Goal: Feedback & Contribution: Contribute content

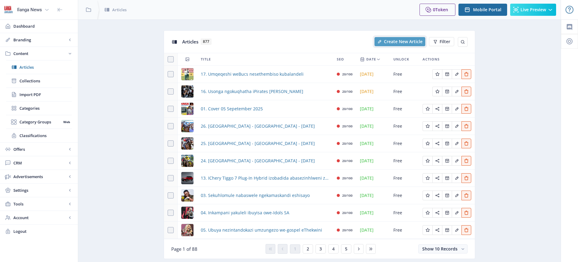
click at [414, 41] on span "Create New Article" at bounding box center [403, 41] width 39 height 5
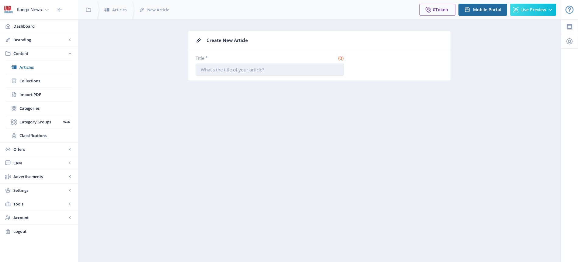
click at [235, 68] on input "Title *" at bounding box center [270, 70] width 149 height 12
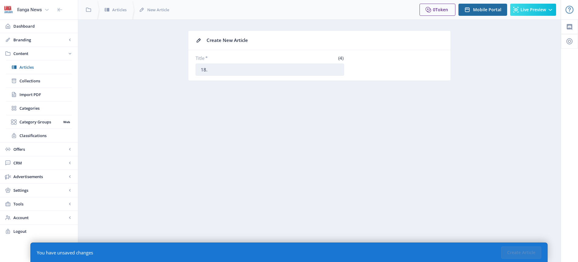
paste input "Kusesezandleni zeBafana ngeNdebe yoMhlaba yeFifa"
type input "18. Kusesezandleni zeBafana ngeNdebe yoMhlaba yeFifa"
click at [528, 255] on button "Create Article" at bounding box center [522, 253] width 40 height 12
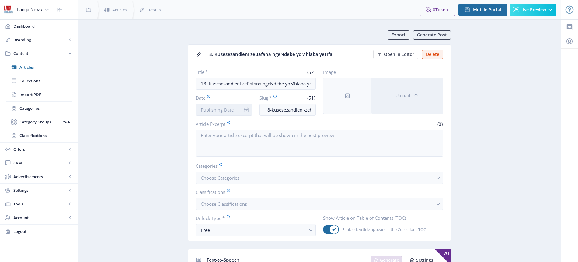
click at [223, 110] on input "Date" at bounding box center [224, 110] width 57 height 12
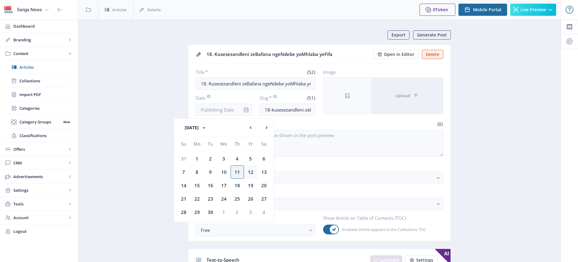
click at [253, 174] on div "12" at bounding box center [250, 172] width 13 height 13
type input "[DATE]"
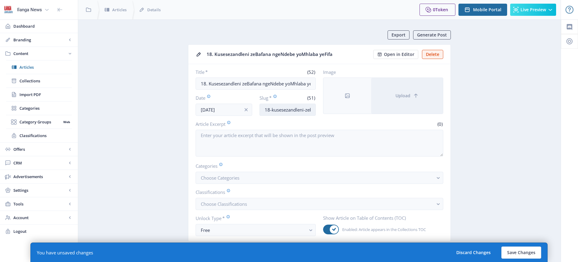
click at [296, 111] on input "18-kusesezandleni-zebafana-ngendebe-yomhlaba-yefifa" at bounding box center [288, 110] width 57 height 12
type input "Bafanas-hands"
click at [239, 179] on span "Choose Categories" at bounding box center [220, 178] width 39 height 6
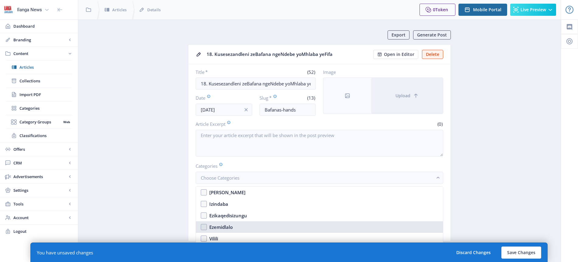
click at [225, 227] on div "Ezemidlalo" at bounding box center [220, 227] width 23 height 7
checkbox input "true"
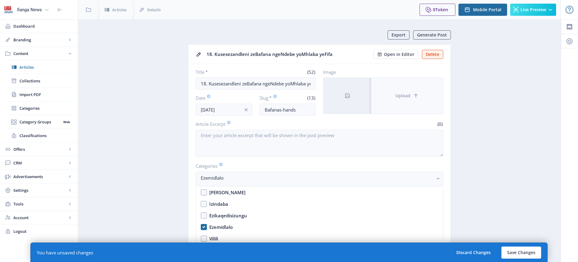
click at [412, 96] on button "Upload" at bounding box center [407, 96] width 72 height 36
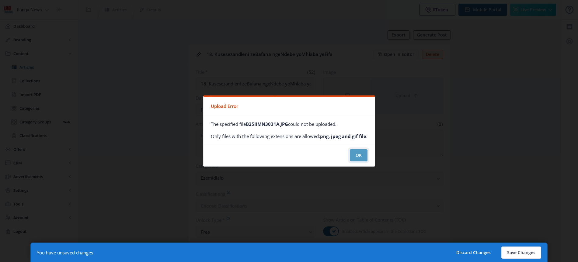
click at [358, 156] on button "OK" at bounding box center [359, 155] width 18 height 12
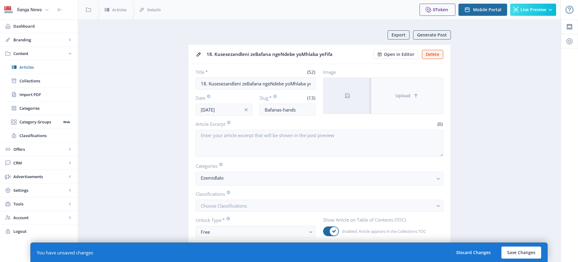
click at [410, 97] on span "Upload" at bounding box center [403, 95] width 15 height 5
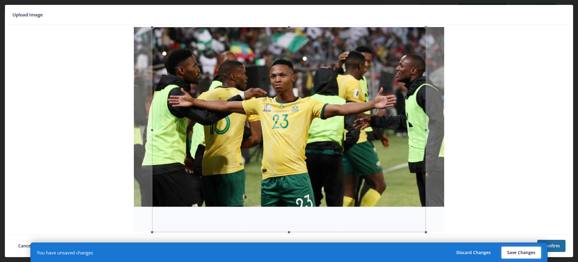
click at [528, 251] on button "Save Changes" at bounding box center [522, 253] width 40 height 12
type input "bafanas-hands"
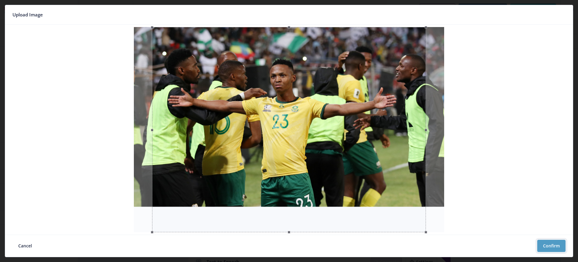
click at [554, 248] on button "Confirm" at bounding box center [552, 246] width 28 height 12
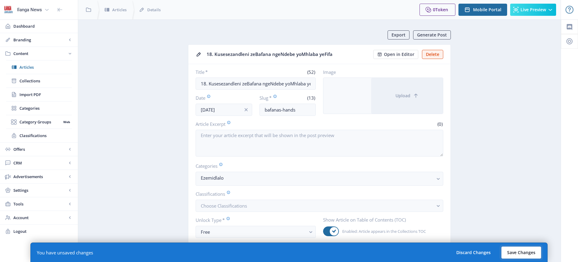
click at [533, 254] on button "Save Changes" at bounding box center [522, 253] width 40 height 12
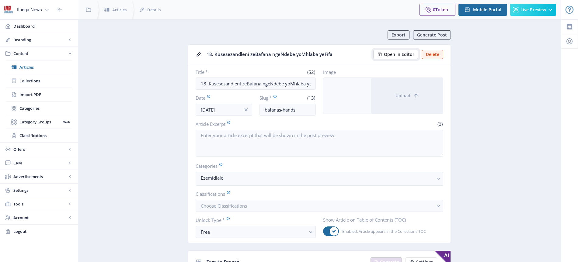
click at [399, 52] on span "Open in Editor" at bounding box center [399, 54] width 30 height 5
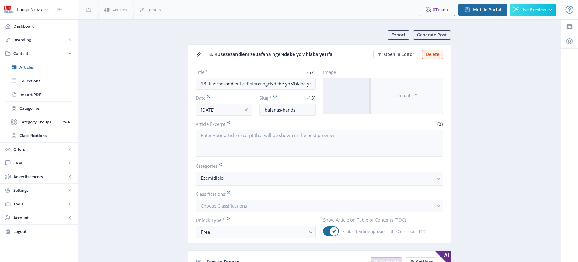
click at [408, 97] on span "Upload" at bounding box center [403, 95] width 15 height 5
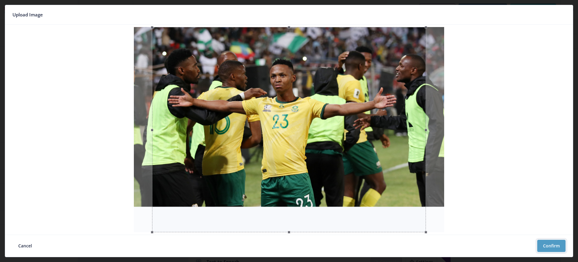
click at [553, 245] on button "Confirm" at bounding box center [552, 246] width 28 height 12
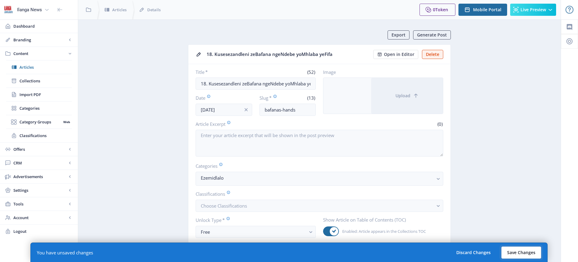
click at [524, 253] on button "Save Changes" at bounding box center [522, 253] width 40 height 12
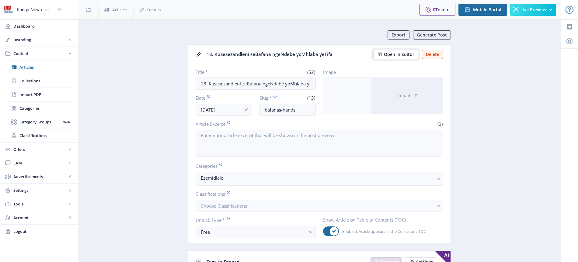
click at [399, 55] on span "Open in Editor" at bounding box center [399, 54] width 30 height 5
click at [35, 68] on span "Articles" at bounding box center [45, 67] width 52 height 6
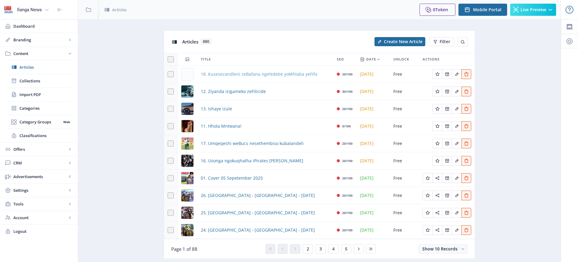
click at [265, 75] on span "18. Kusesezandleni zeBafana ngeNdebe yoMhlaba yeFifa" at bounding box center [259, 74] width 117 height 7
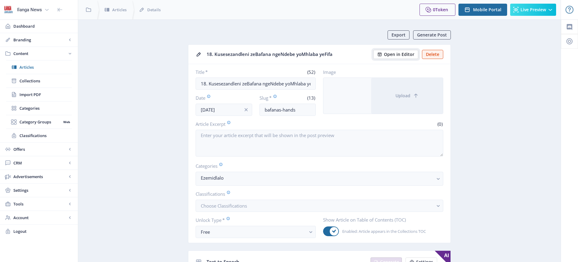
click at [397, 55] on span "Open in Editor" at bounding box center [399, 54] width 30 height 5
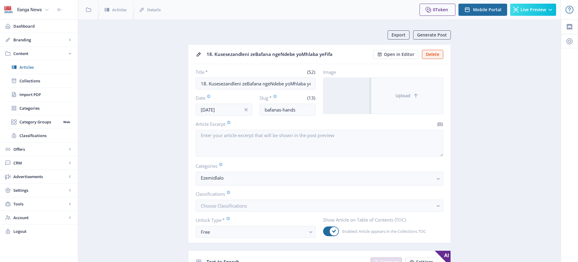
click at [408, 97] on span "Upload" at bounding box center [403, 95] width 15 height 5
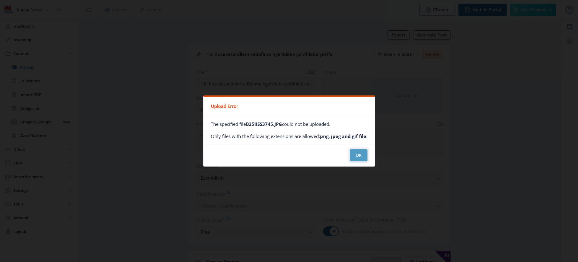
click at [367, 154] on button "OK" at bounding box center [359, 155] width 18 height 12
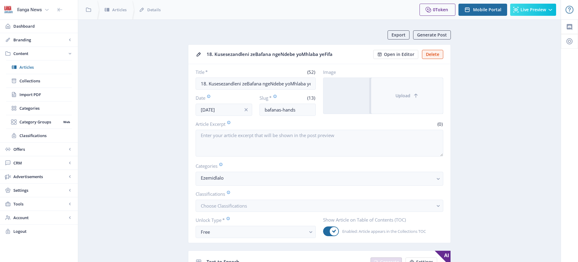
click at [403, 96] on span "Upload" at bounding box center [403, 95] width 15 height 5
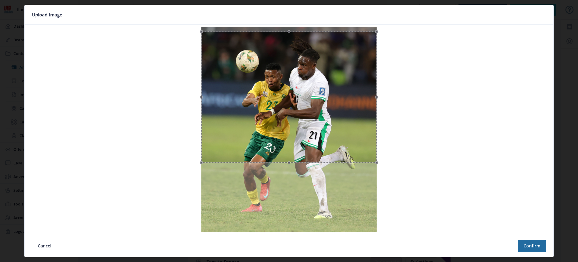
drag, startPoint x: 310, startPoint y: 124, endPoint x: 309, endPoint y: 128, distance: 4.4
click at [309, 128] on div at bounding box center [289, 97] width 175 height 132
click at [529, 246] on button "Confirm" at bounding box center [532, 246] width 28 height 12
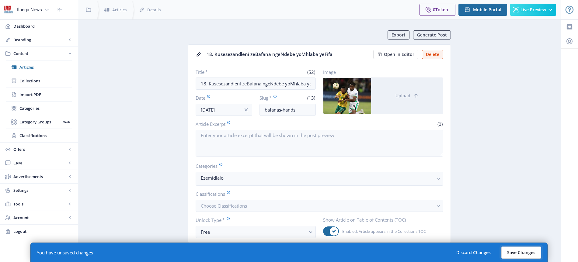
click at [523, 255] on button "Save Changes" at bounding box center [522, 253] width 40 height 12
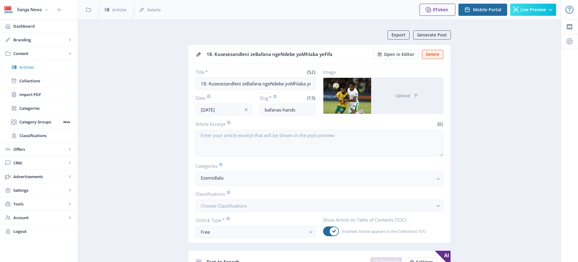
click at [31, 66] on span "Articles" at bounding box center [45, 67] width 52 height 6
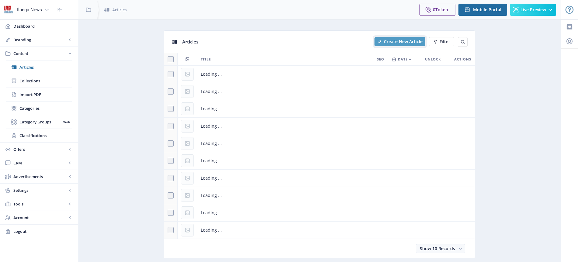
click at [408, 43] on span "Create New Article" at bounding box center [403, 41] width 39 height 5
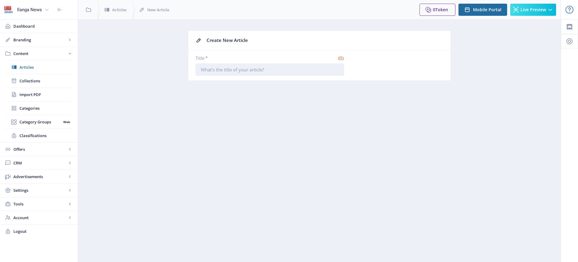
click at [248, 69] on input "Title *" at bounding box center [270, 70] width 149 height 12
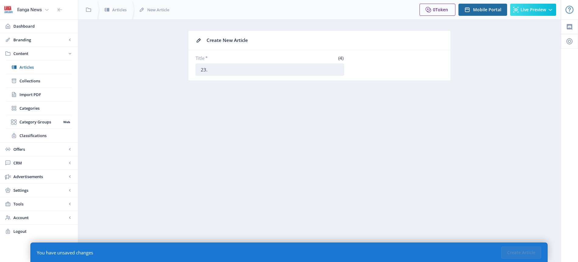
paste input "Kubhekwe abagijimi beHollwood AC ukugcina isicoco sisekhaya"
type input "23. Kubhekwe abagijimi beHollwood AC ukugcina isicoco sisekhaya"
click at [521, 253] on button "Create Article" at bounding box center [522, 253] width 40 height 12
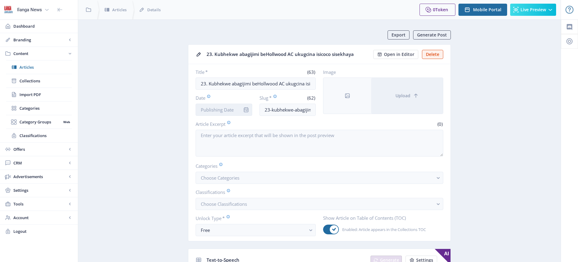
click at [229, 110] on input "Date" at bounding box center [224, 110] width 57 height 12
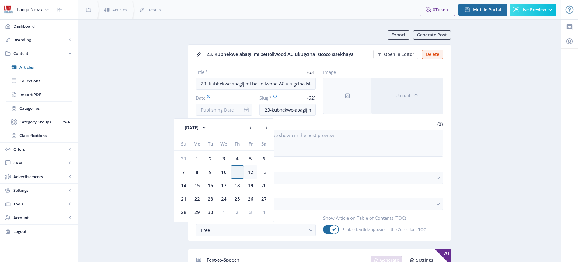
click at [250, 173] on div "12" at bounding box center [250, 172] width 13 height 13
type input "[DATE]"
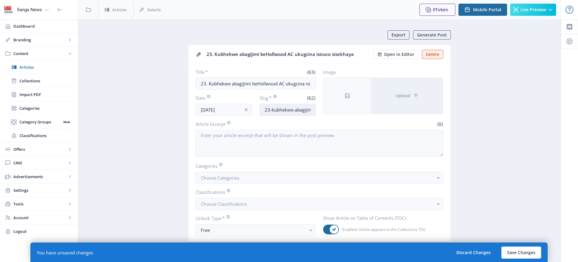
click at [297, 109] on input "23-kubhekwe-abagijimi-behollwood-ac-ukugcina-isicoco-sisekhaya" at bounding box center [288, 110] width 57 height 12
type input "Hollywood-crown"
click at [236, 177] on span "Choose Categories" at bounding box center [220, 178] width 39 height 6
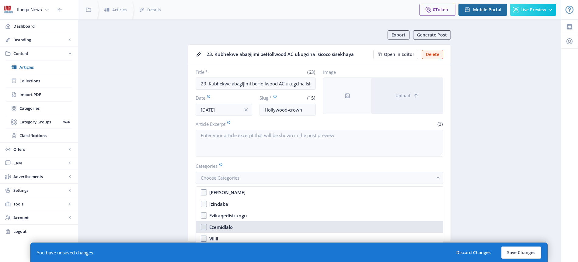
click at [227, 225] on div "Ezemidlalo" at bounding box center [220, 227] width 23 height 7
checkbox input "true"
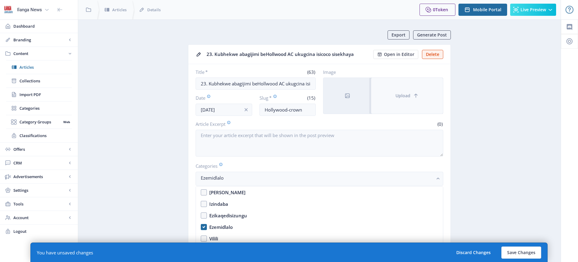
click at [405, 101] on button "Upload" at bounding box center [407, 96] width 72 height 36
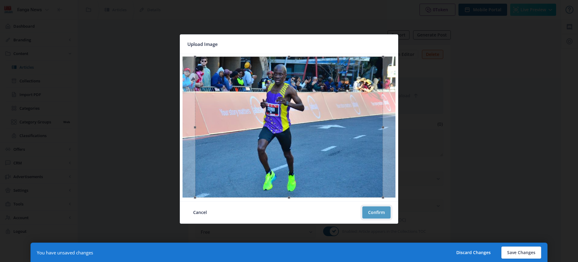
click at [384, 214] on button "Confirm" at bounding box center [377, 213] width 28 height 12
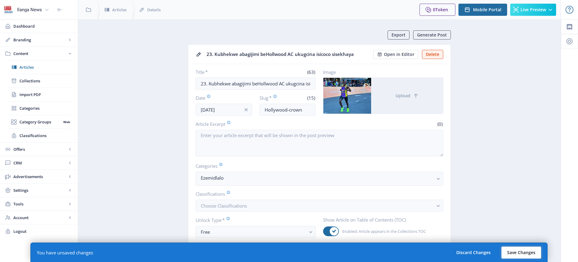
click at [527, 250] on button "Save Changes" at bounding box center [522, 253] width 40 height 12
click at [525, 254] on button "Save Changes" at bounding box center [522, 253] width 40 height 12
type input "hollywood-crown"
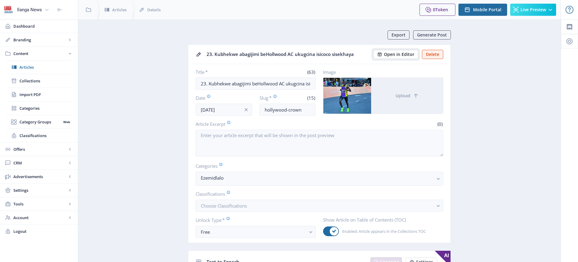
click at [401, 54] on span "Open in Editor" at bounding box center [399, 54] width 30 height 5
click at [38, 66] on span "Articles" at bounding box center [45, 67] width 52 height 6
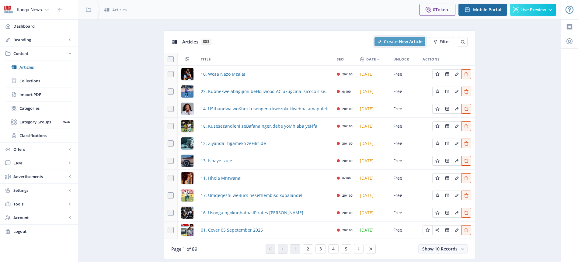
click at [413, 41] on span "Create New Article" at bounding box center [403, 41] width 39 height 5
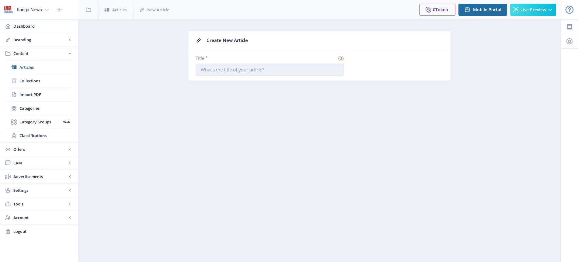
click at [236, 66] on input "Title *" at bounding box center [270, 70] width 149 height 12
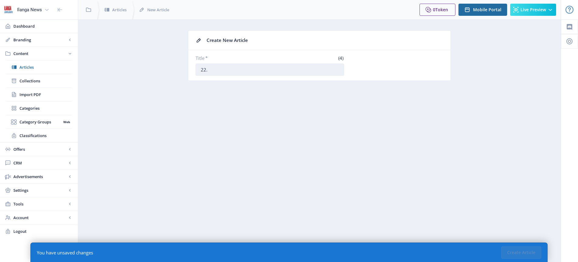
paste input "Kubuya umgadli omqoka weMilford FC"
type input "22. Kubuya umgadli omqoka weMilford FC"
click at [414, 85] on app-content-article-new "Create New Article Title * (38) 22. Kubuya umgadli omqoka weMilford FC" at bounding box center [320, 60] width 462 height 60
click at [412, 109] on nb-layout-column "Create New Article Title * (38) 22. Kubuya umgadli omqoka weMilford FC You have…" at bounding box center [319, 140] width 483 height 243
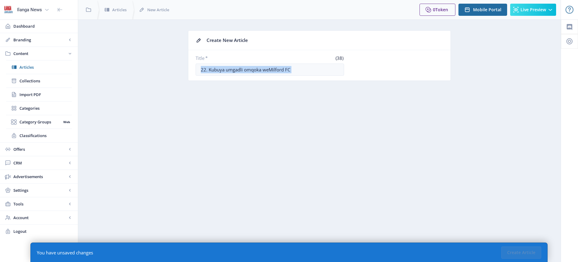
click at [412, 109] on nb-layout-column "Create New Article Title * (38) 22. Kubuya umgadli omqoka weMilford FC You have…" at bounding box center [319, 140] width 483 height 243
click at [356, 96] on nb-layout-column "Create New Article Title * (38) 22. Kubuya umgadli omqoka weMilford FC You have…" at bounding box center [319, 140] width 483 height 243
click at [298, 159] on nb-layout-column "Create New Article Title * (38) 22. Kubuya umgadli omqoka weMilford FC You have…" at bounding box center [319, 140] width 483 height 243
click at [496, 222] on nb-layout-column "Create New Article Title * (38) 22. Kubuya umgadli omqoka weMilford FC You have…" at bounding box center [319, 140] width 483 height 243
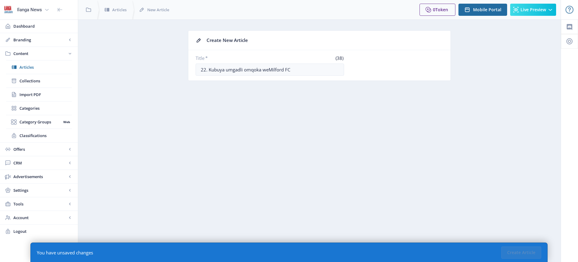
click at [70, 253] on div "You have unsaved changes" at bounding box center [65, 253] width 56 height 6
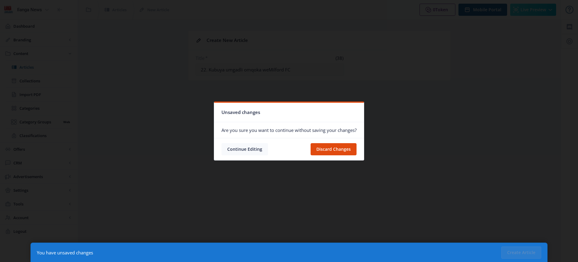
click at [252, 150] on button "Continue Editing" at bounding box center [245, 149] width 47 height 12
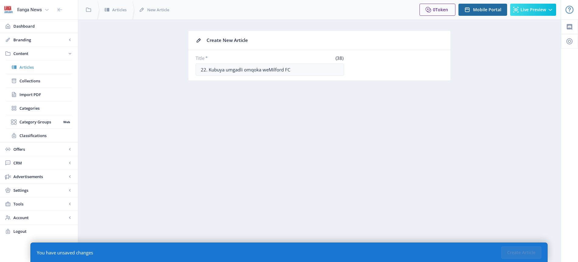
click at [28, 65] on span "Articles" at bounding box center [45, 67] width 52 height 6
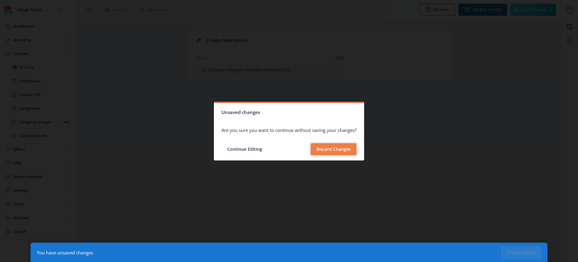
click at [326, 151] on button "Discard Changes" at bounding box center [334, 149] width 46 height 12
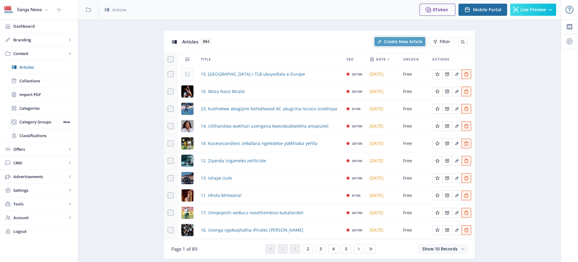
click at [404, 40] on span "Create New Article" at bounding box center [403, 41] width 39 height 5
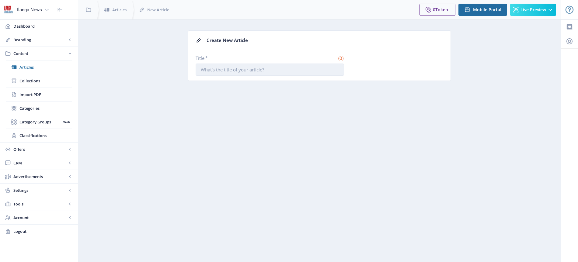
click at [268, 67] on input "Title *" at bounding box center [270, 70] width 149 height 12
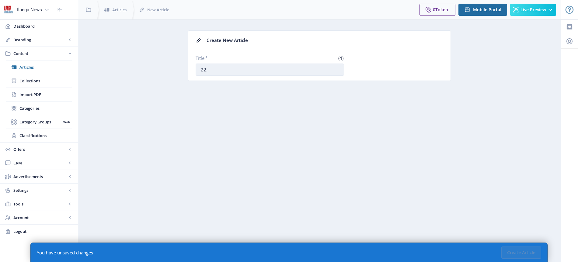
paste input "Kubuya umgadli omqoka weMilford FC"
type input "22. Kubuya umgadli omqoka weMilford FC"
click at [522, 255] on button "Create Article" at bounding box center [522, 253] width 40 height 12
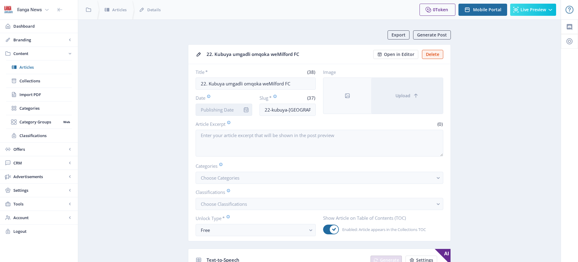
click at [228, 110] on input "Date" at bounding box center [224, 110] width 57 height 12
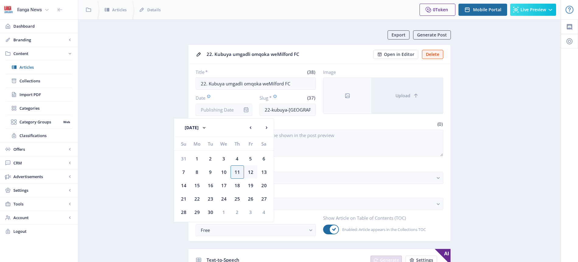
click at [252, 171] on div "12" at bounding box center [250, 172] width 13 height 13
type input "[DATE]"
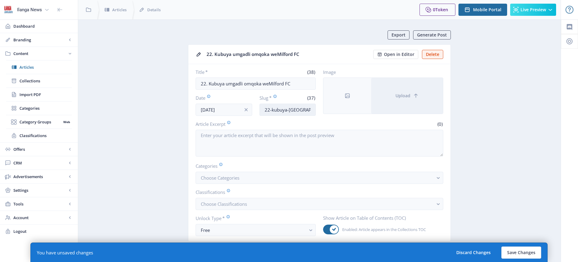
click at [291, 112] on input "22-kubuya-[GEOGRAPHIC_DATA]-omqoka-wemilford-fc" at bounding box center [288, 110] width 57 height 12
type input "Milford-player"
click at [239, 177] on span "Choose Categories" at bounding box center [220, 178] width 39 height 6
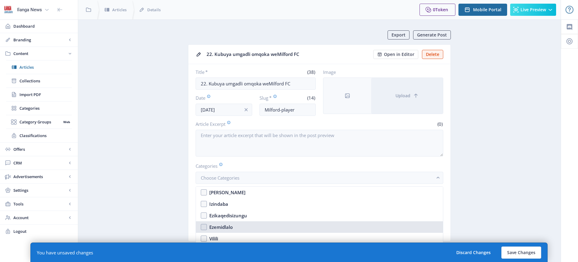
click at [229, 227] on div "Ezemidlalo" at bounding box center [220, 227] width 23 height 7
checkbox input "true"
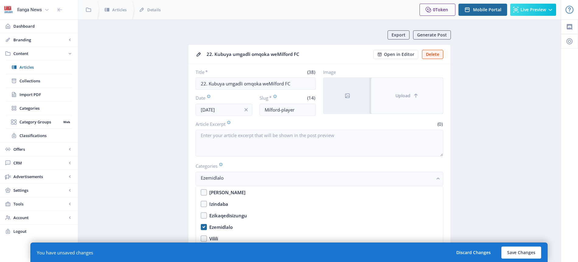
click at [405, 94] on span "Upload" at bounding box center [403, 95] width 15 height 5
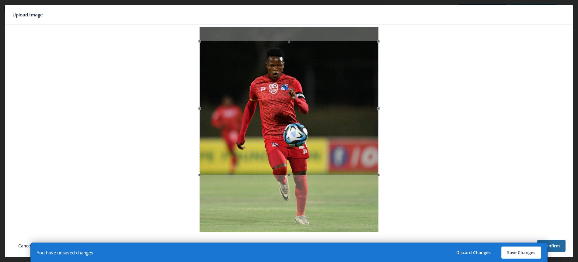
drag, startPoint x: 290, startPoint y: 100, endPoint x: 284, endPoint y: 114, distance: 15.0
click at [284, 114] on div at bounding box center [289, 108] width 179 height 134
click at [525, 252] on button "Save Changes" at bounding box center [522, 253] width 40 height 12
type input "milford-player"
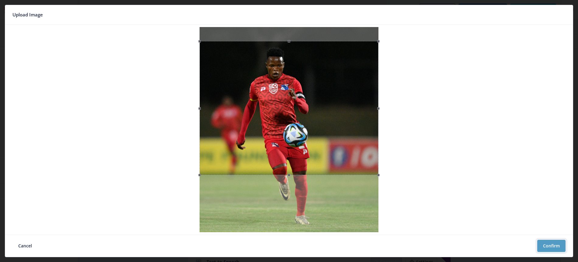
click at [548, 246] on button "Confirm" at bounding box center [552, 246] width 28 height 12
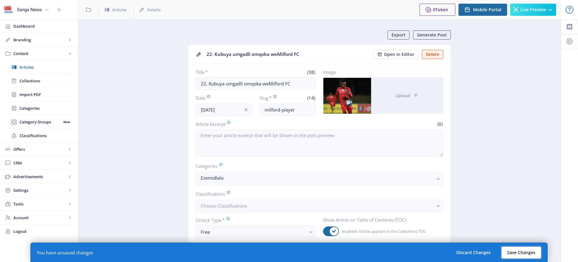
click at [525, 254] on button "Save Changes" at bounding box center [522, 253] width 40 height 12
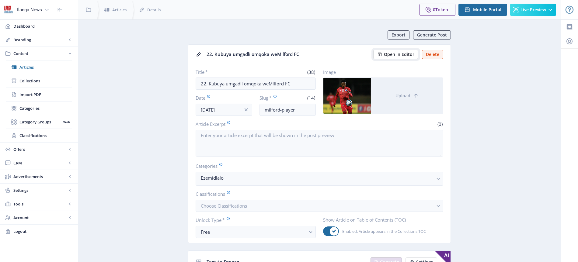
click at [406, 51] on button "Open in Editor" at bounding box center [396, 54] width 45 height 9
click at [31, 67] on span "Articles" at bounding box center [45, 67] width 52 height 6
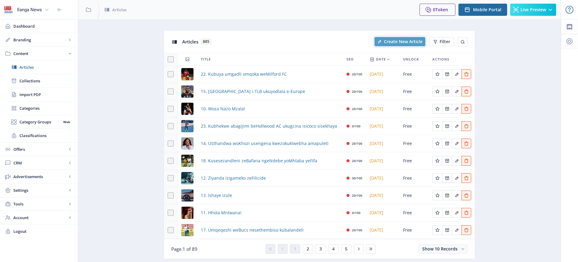
click at [408, 42] on span "Create New Article" at bounding box center [403, 41] width 39 height 5
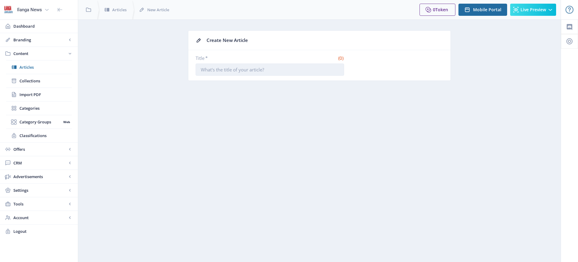
click at [268, 69] on input "Title *" at bounding box center [270, 70] width 149 height 12
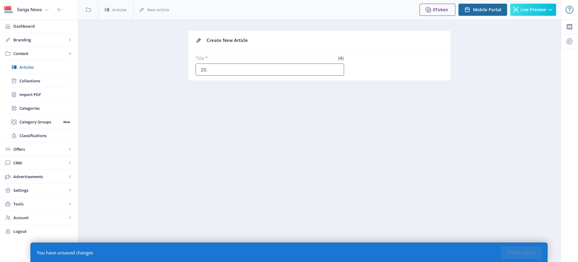
paste input "OweSundowns wexwaya izitha abazophinda nazo"
type input "20. OweSundowns wexwaya izitha abazophinda nazo"
click at [529, 255] on button "Create Article" at bounding box center [522, 253] width 40 height 12
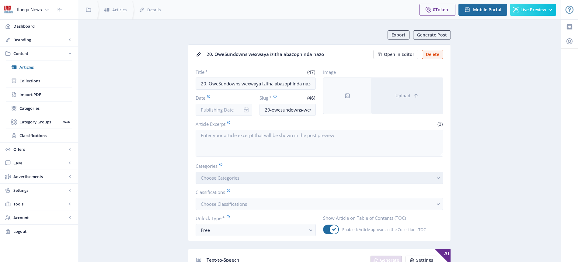
click at [234, 179] on span "Choose Categories" at bounding box center [220, 178] width 39 height 6
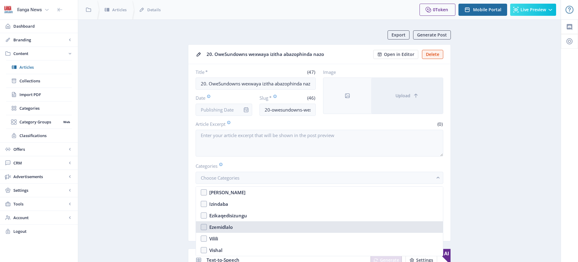
click at [226, 230] on div "Ezemidlalo" at bounding box center [220, 227] width 23 height 7
checkbox input "true"
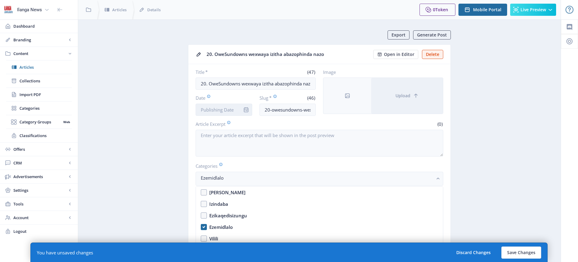
click at [225, 113] on input "Date" at bounding box center [224, 110] width 57 height 12
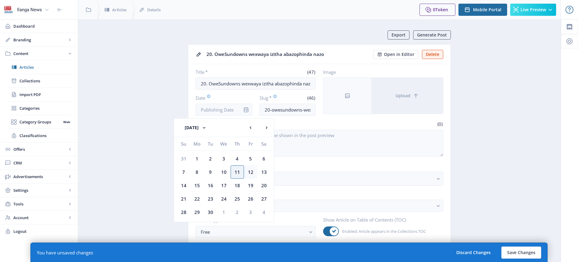
click at [253, 170] on div "12" at bounding box center [250, 172] width 13 height 13
type input "[DATE]"
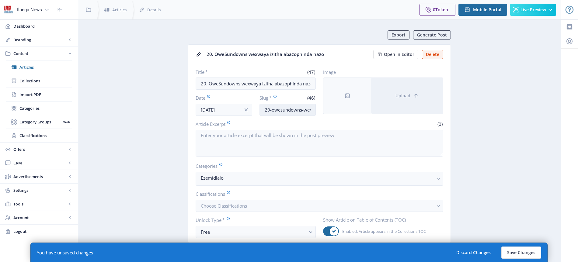
click at [280, 110] on input "20-owesundowns-wexwaya-izitha-abazophinda-nazo" at bounding box center [288, 110] width 57 height 12
click at [288, 110] on input "Downs-reapeat" at bounding box center [288, 110] width 57 height 12
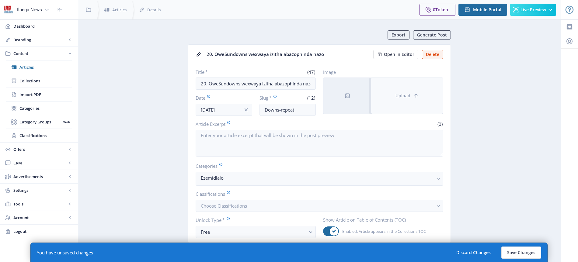
click at [406, 97] on span "Upload" at bounding box center [403, 95] width 15 height 5
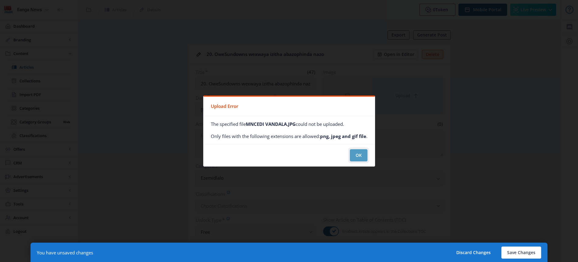
click at [357, 152] on button "OK" at bounding box center [359, 155] width 18 height 12
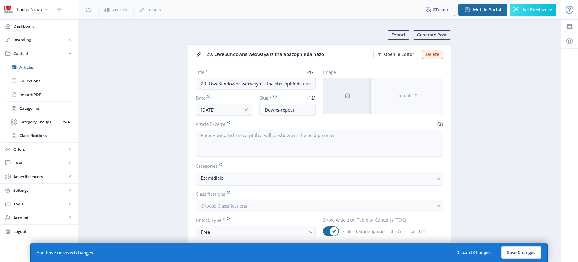
click at [406, 94] on span "Upload" at bounding box center [403, 95] width 15 height 5
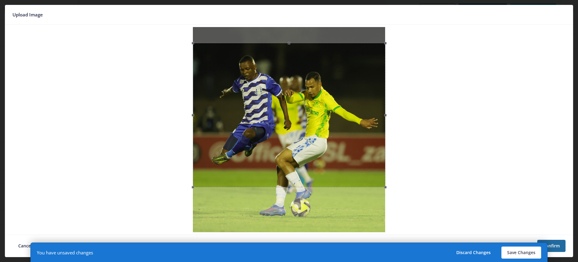
drag, startPoint x: 311, startPoint y: 97, endPoint x: 311, endPoint y: 113, distance: 15.8
click at [311, 113] on div at bounding box center [289, 115] width 193 height 145
click at [528, 255] on button "Save Changes" at bounding box center [522, 253] width 40 height 12
type input "downs-repeat"
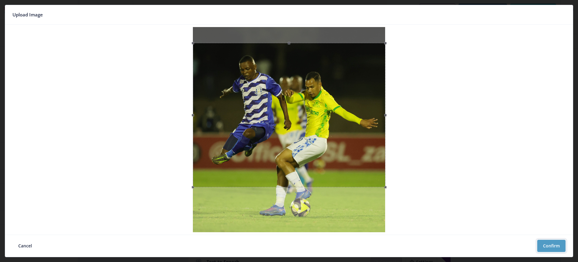
click at [553, 245] on button "Confirm" at bounding box center [552, 246] width 28 height 12
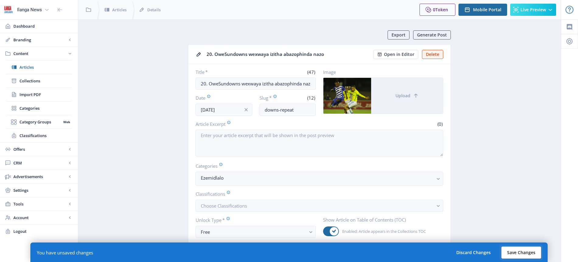
click at [520, 252] on button "Save Changes" at bounding box center [522, 253] width 40 height 12
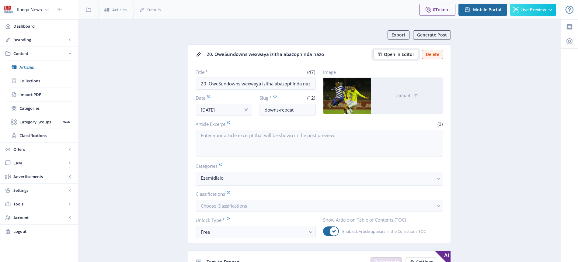
click at [404, 54] on span "Open in Editor" at bounding box center [399, 54] width 30 height 5
click at [30, 66] on span "Articles" at bounding box center [45, 67] width 52 height 6
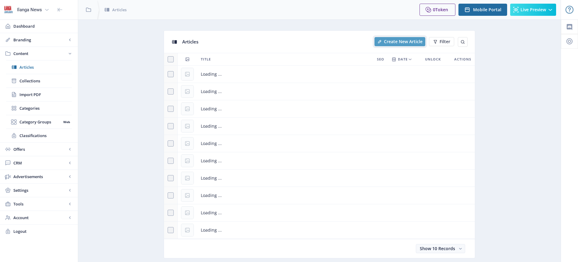
click at [414, 39] on span "Create New Article" at bounding box center [403, 41] width 39 height 5
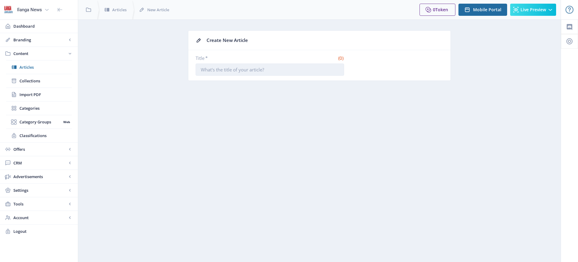
click at [253, 69] on input "Title *" at bounding box center [270, 70] width 149 height 12
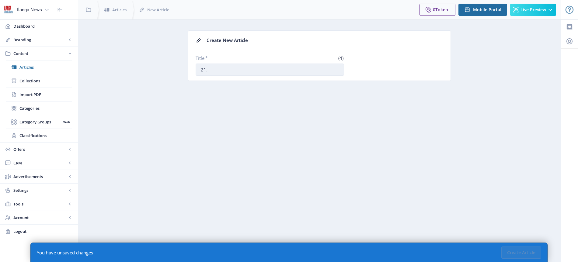
paste input "Sizizwa sizelwe kabusha isitobha soSuthu"
type input "21. Sizizwa sizelwe kabusha isitobha soSuthu"
click at [525, 251] on button "Create Article" at bounding box center [522, 253] width 40 height 12
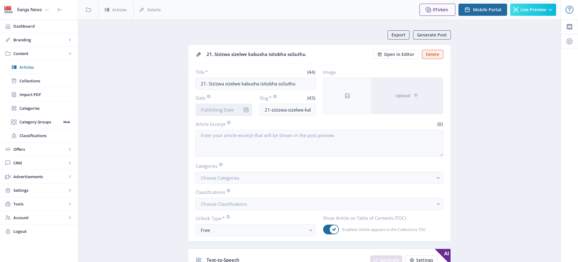
click at [215, 111] on input "Date" at bounding box center [224, 110] width 57 height 12
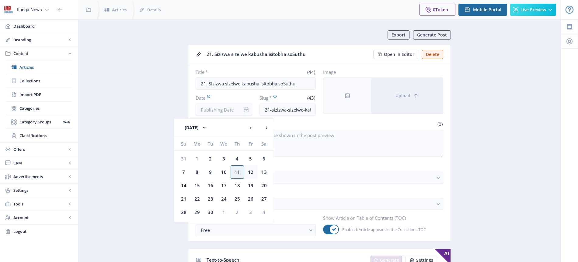
click at [250, 174] on div "12" at bounding box center [250, 172] width 13 height 13
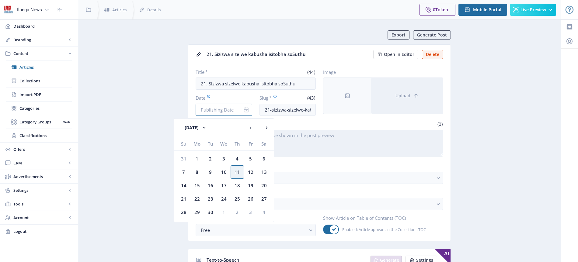
type input "[DATE]"
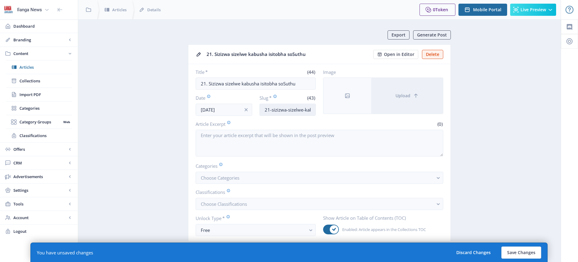
click at [282, 110] on input "21-sizizwa-sizelwe-kabusha-isitobha-sosuthu" at bounding box center [288, 110] width 57 height 12
type input "USuthu-reborn"
click at [231, 171] on app-form-field "Categories Choose Categories" at bounding box center [320, 173] width 248 height 21
click at [233, 175] on span "Choose Categories" at bounding box center [220, 178] width 39 height 6
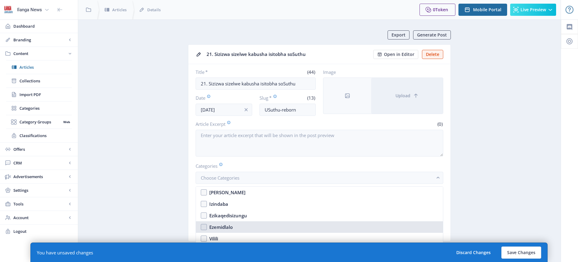
click at [229, 227] on div "Ezemidlalo" at bounding box center [220, 227] width 23 height 7
checkbox input "true"
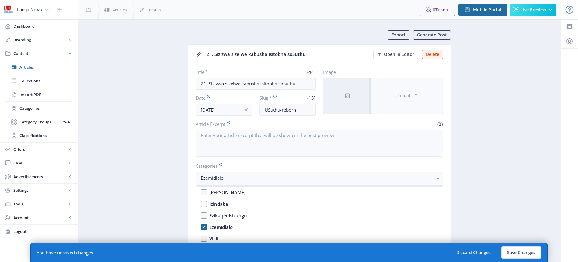
click at [404, 98] on span "Upload" at bounding box center [403, 95] width 15 height 5
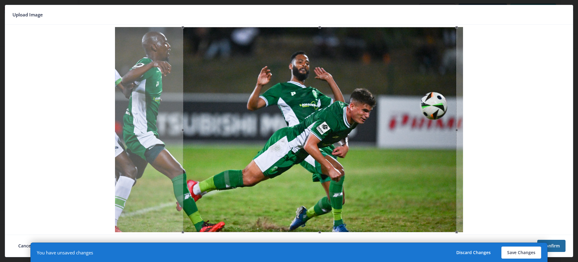
drag, startPoint x: 398, startPoint y: 114, endPoint x: 428, endPoint y: 113, distance: 30.8
click at [428, 113] on div at bounding box center [320, 129] width 274 height 205
click at [524, 254] on button "Save Changes" at bounding box center [522, 253] width 40 height 12
click at [511, 147] on div at bounding box center [289, 129] width 563 height 205
click at [523, 252] on button "Save Changes" at bounding box center [522, 253] width 40 height 12
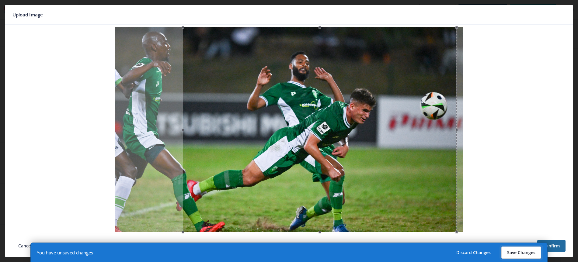
click at [523, 253] on button "Save Changes" at bounding box center [522, 253] width 40 height 12
type input "usuthu-reborn"
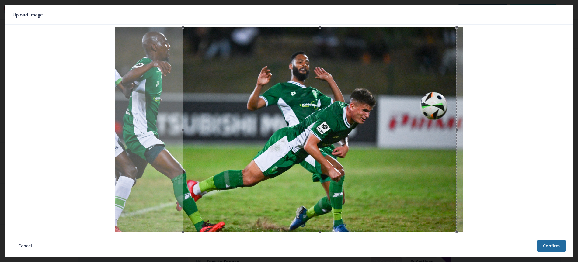
click at [512, 58] on div at bounding box center [289, 129] width 563 height 205
click at [551, 247] on button "Confirm" at bounding box center [552, 246] width 28 height 12
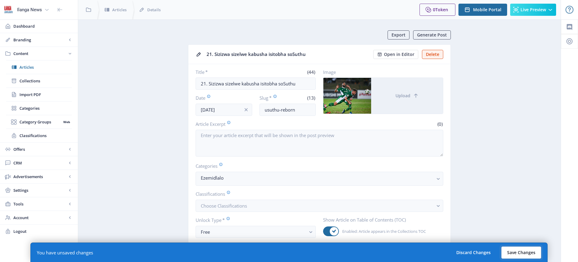
click at [526, 251] on button "Save Changes" at bounding box center [522, 253] width 40 height 12
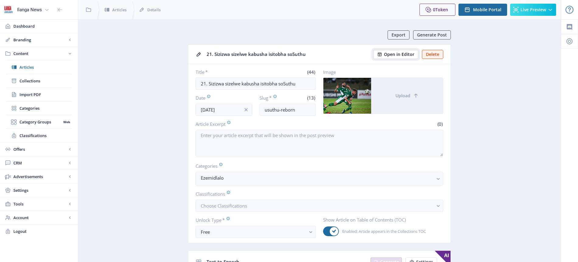
click at [394, 53] on span "Open in Editor" at bounding box center [399, 54] width 30 height 5
